Goal: Task Accomplishment & Management: Complete application form

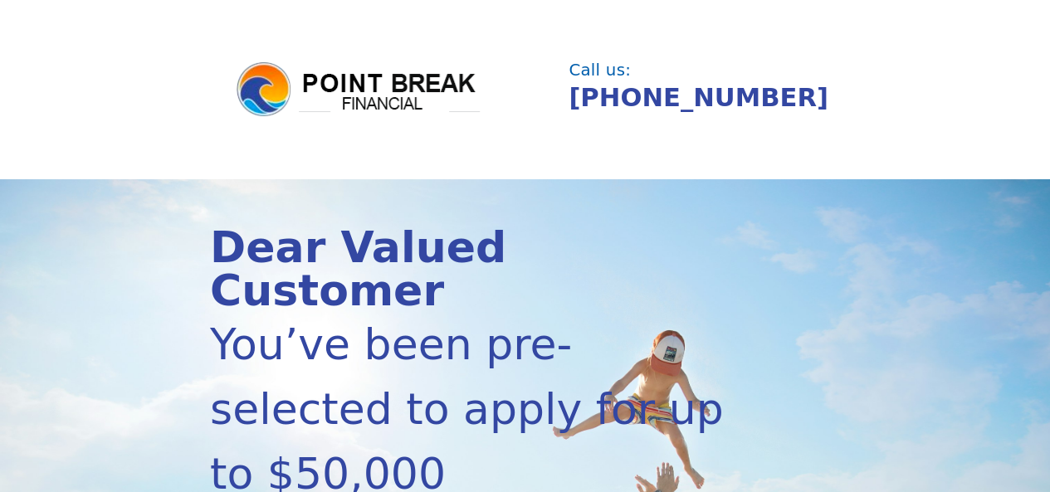
click at [237, 169] on header "Call us: (855) 202-9500" at bounding box center [525, 89] width 1050 height 179
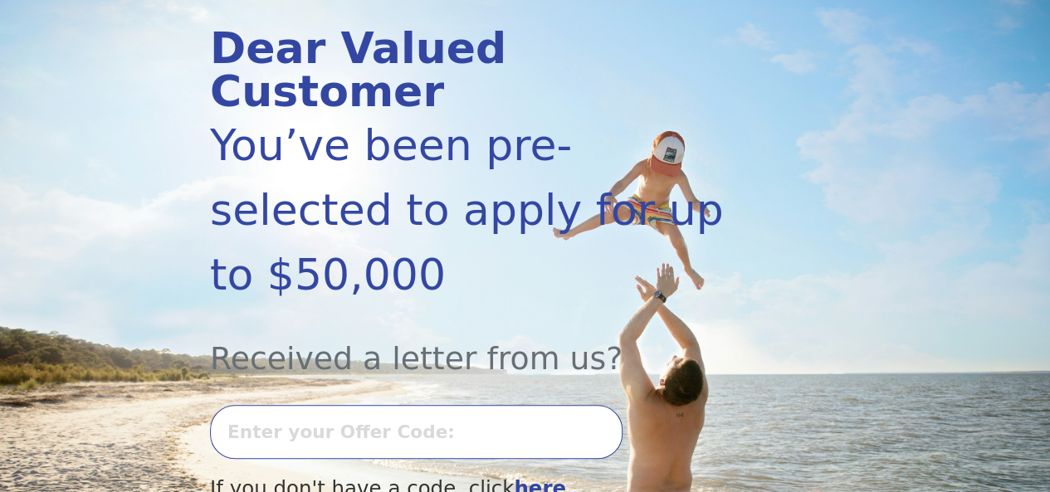
scroll to position [332, 0]
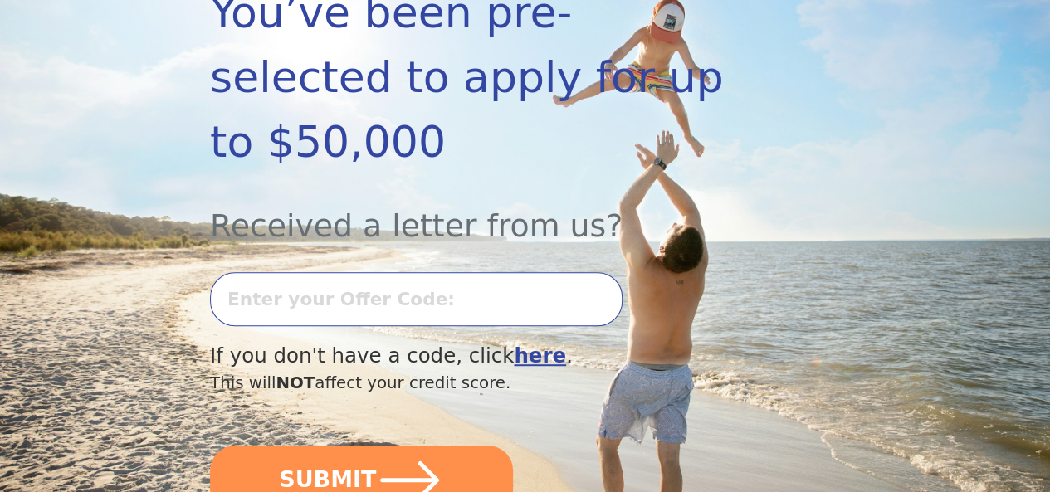
click at [272, 298] on input "text" at bounding box center [416, 299] width 413 height 54
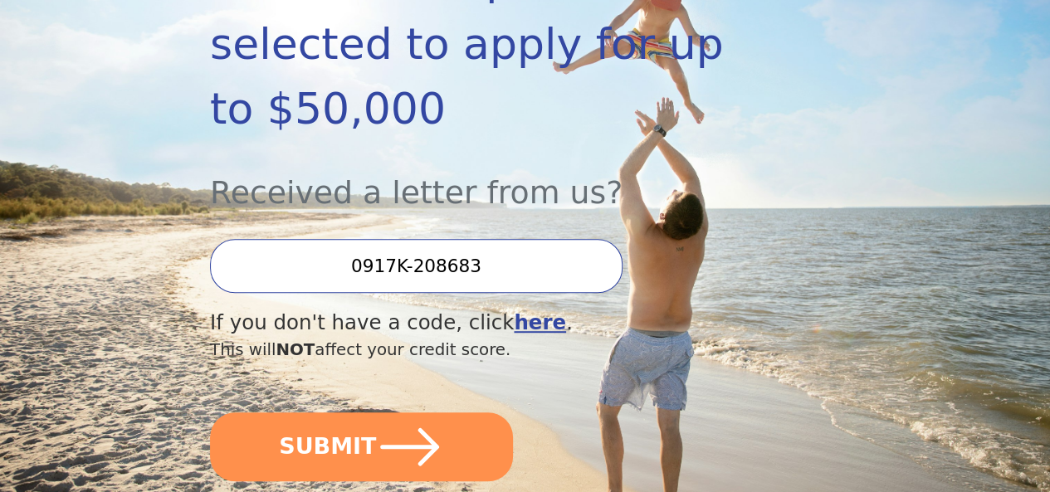
scroll to position [432, 0]
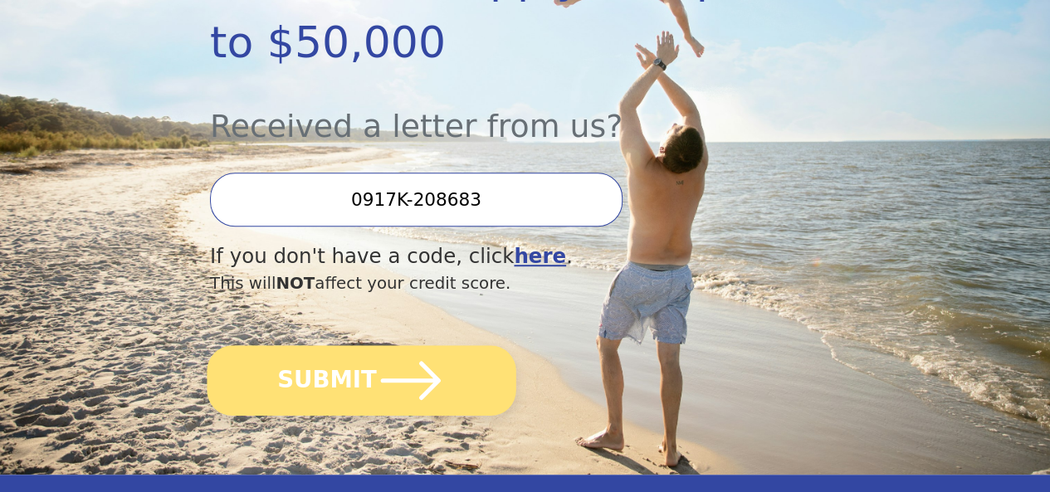
type input "0917K-208683"
click at [394, 387] on icon "submit" at bounding box center [411, 380] width 69 height 69
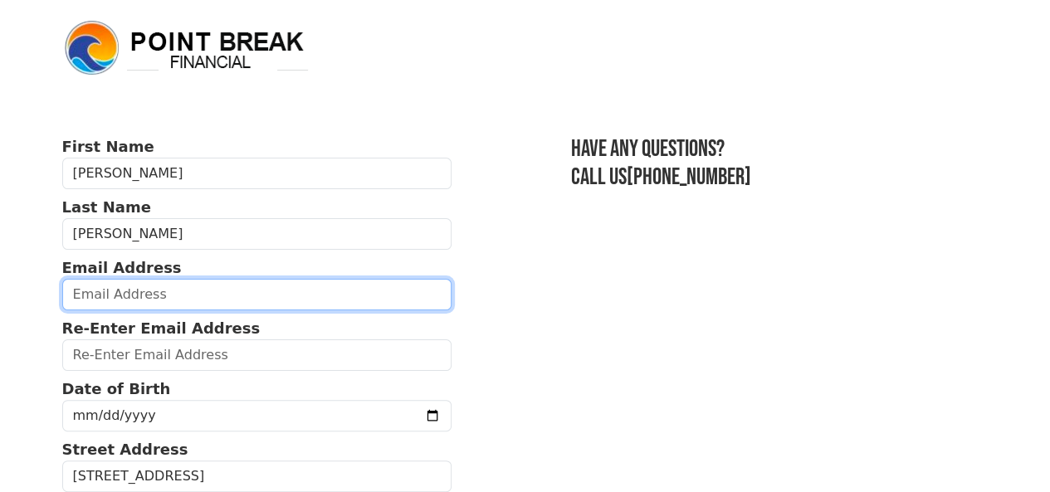
click at [123, 300] on input "email" at bounding box center [257, 295] width 390 height 32
type input "[EMAIL_ADDRESS][DOMAIN_NAME]"
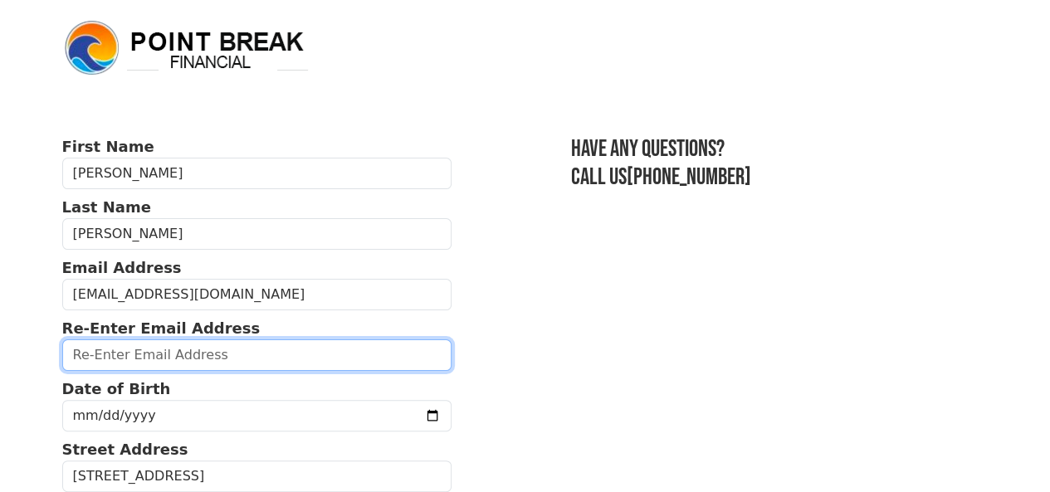
click at [166, 365] on input "email" at bounding box center [257, 356] width 390 height 32
type input "R"
type input "[EMAIL_ADDRESS][DOMAIN_NAME]"
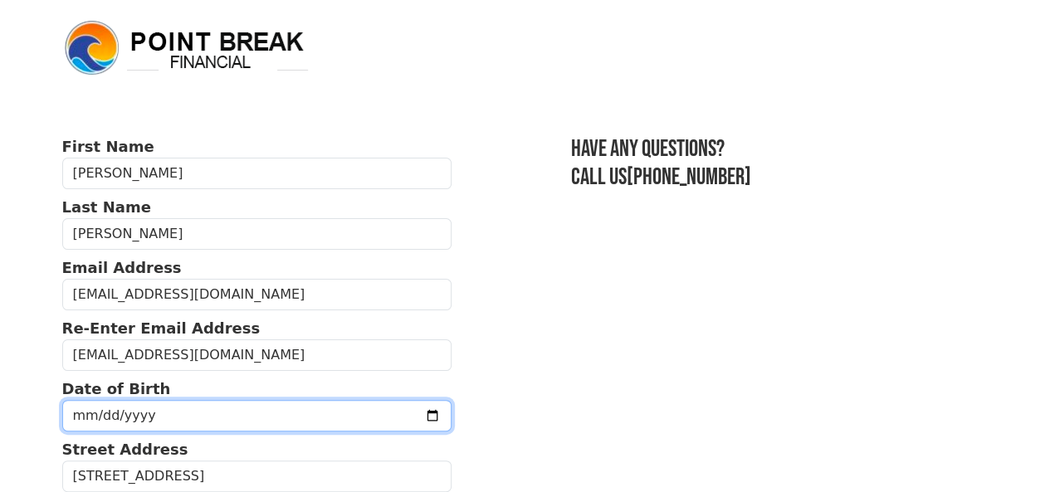
click at [147, 414] on input "date" at bounding box center [257, 416] width 390 height 32
type input "[DATE]"
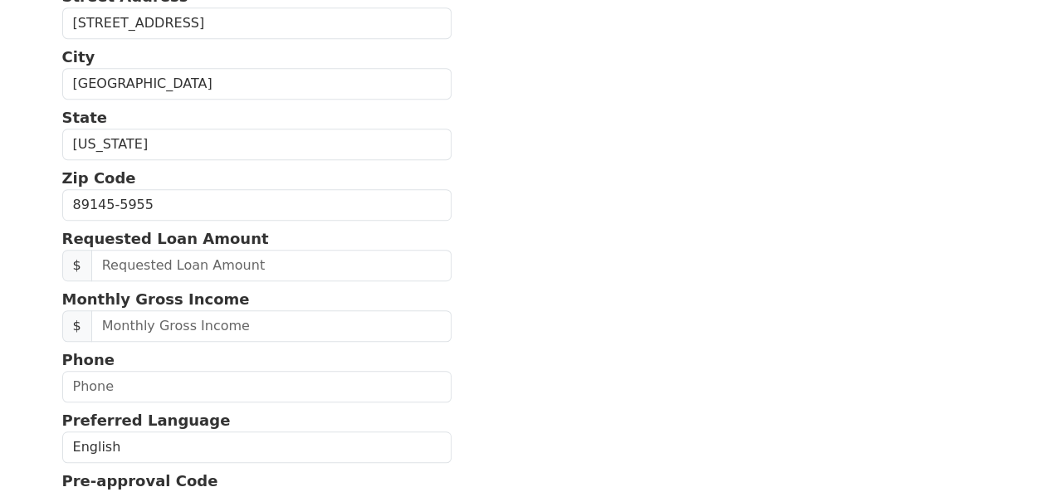
scroll to position [509, 0]
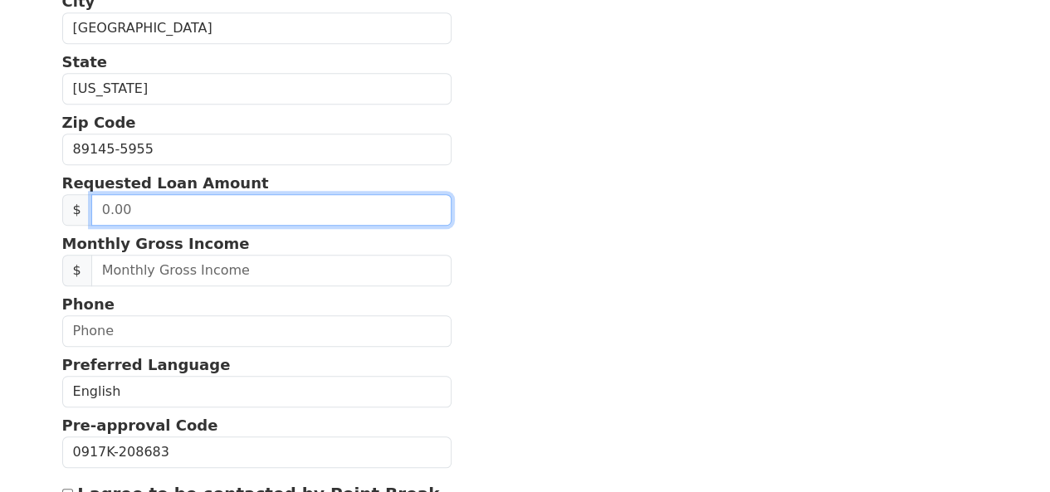
click at [141, 226] on input "text" at bounding box center [271, 210] width 360 height 32
type input "20,000.00"
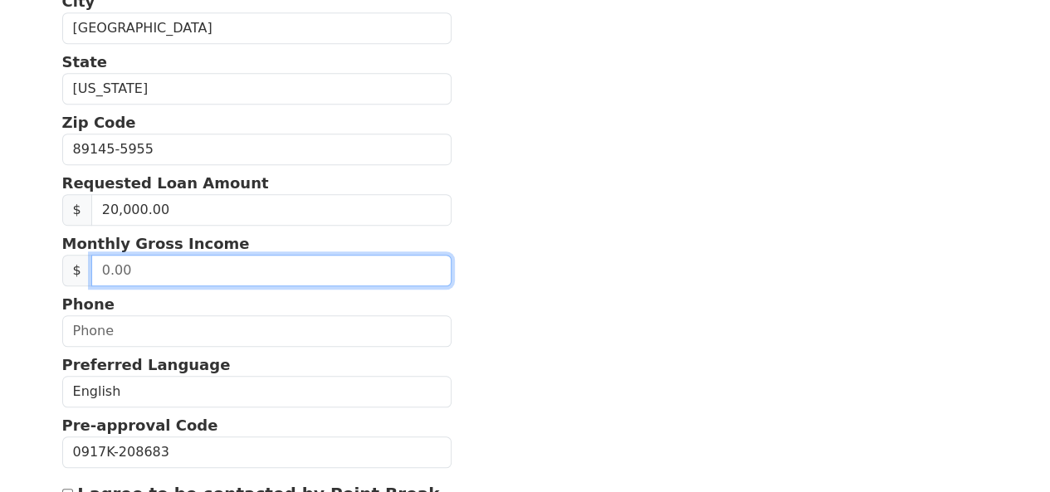
click at [116, 286] on input "text" at bounding box center [271, 271] width 360 height 32
click at [130, 286] on input "text" at bounding box center [271, 271] width 360 height 32
type input "9,400.00"
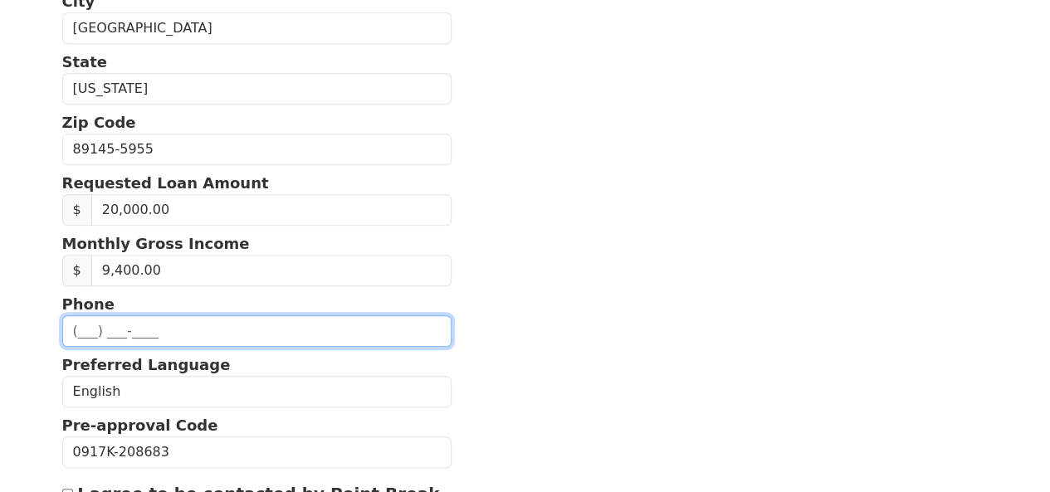
click at [81, 347] on input "text" at bounding box center [257, 332] width 390 height 32
type input "[PHONE_NUMBER]"
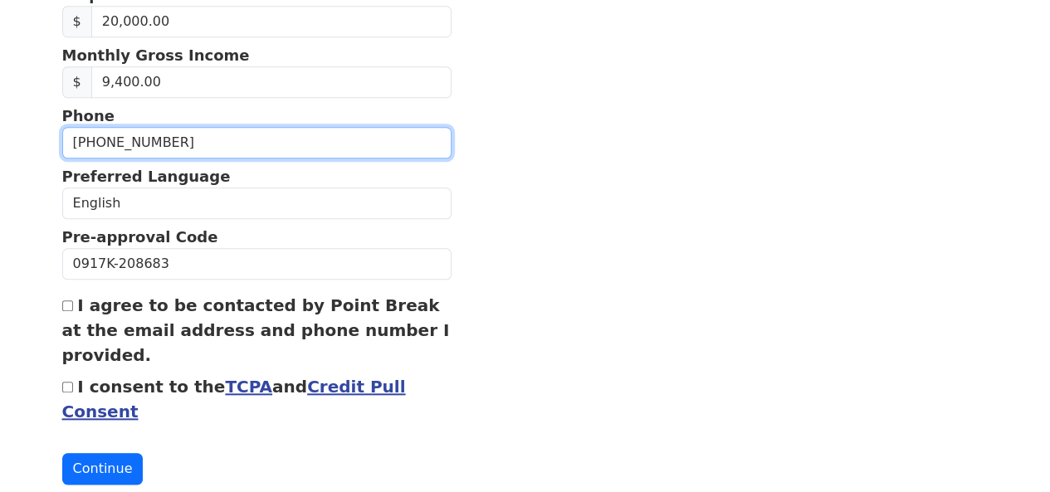
scroll to position [764, 0]
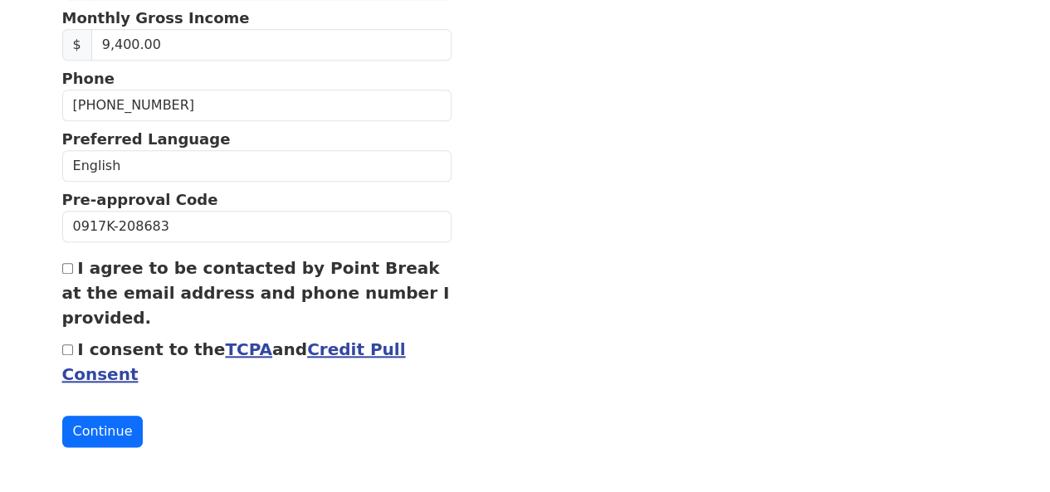
click at [65, 267] on input "I agree to be contacted by Point Break at the email address and phone number I …" at bounding box center [67, 268] width 11 height 11
checkbox input "true"
click at [69, 350] on input "I consent to the TCPA and Credit Pull Consent" at bounding box center [67, 350] width 11 height 11
checkbox input "true"
click at [80, 432] on button "Continue" at bounding box center [102, 432] width 81 height 32
